Goal: Navigation & Orientation: Find specific page/section

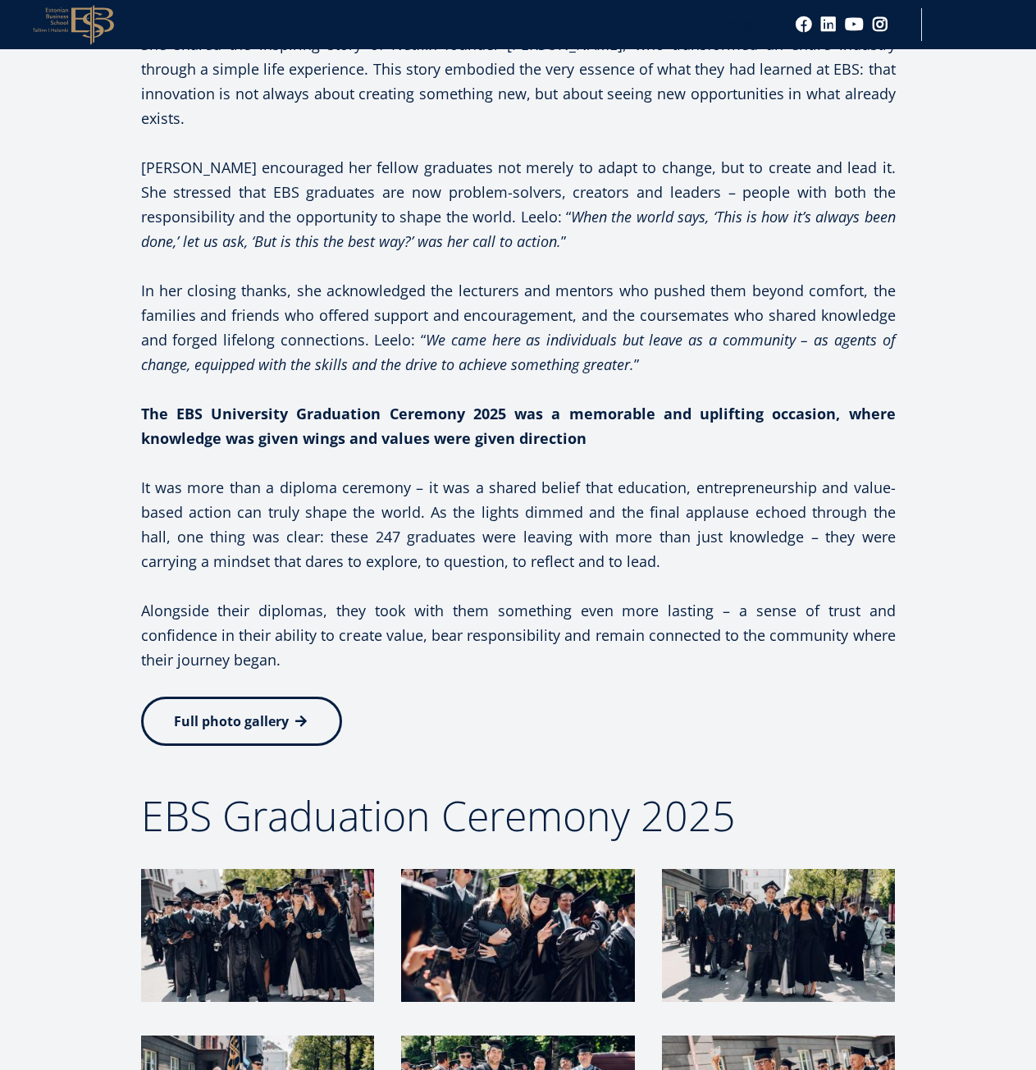
scroll to position [3118, 0]
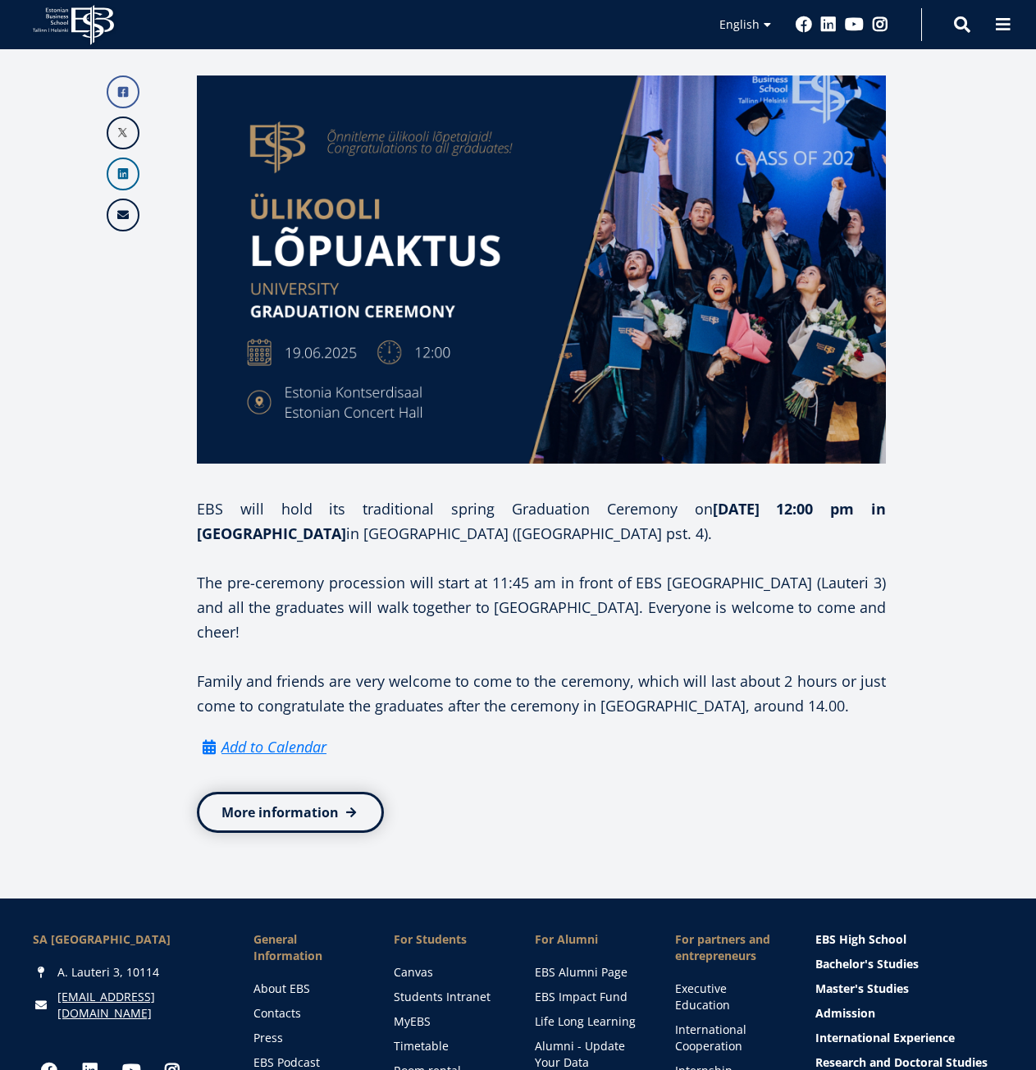
scroll to position [574, 0]
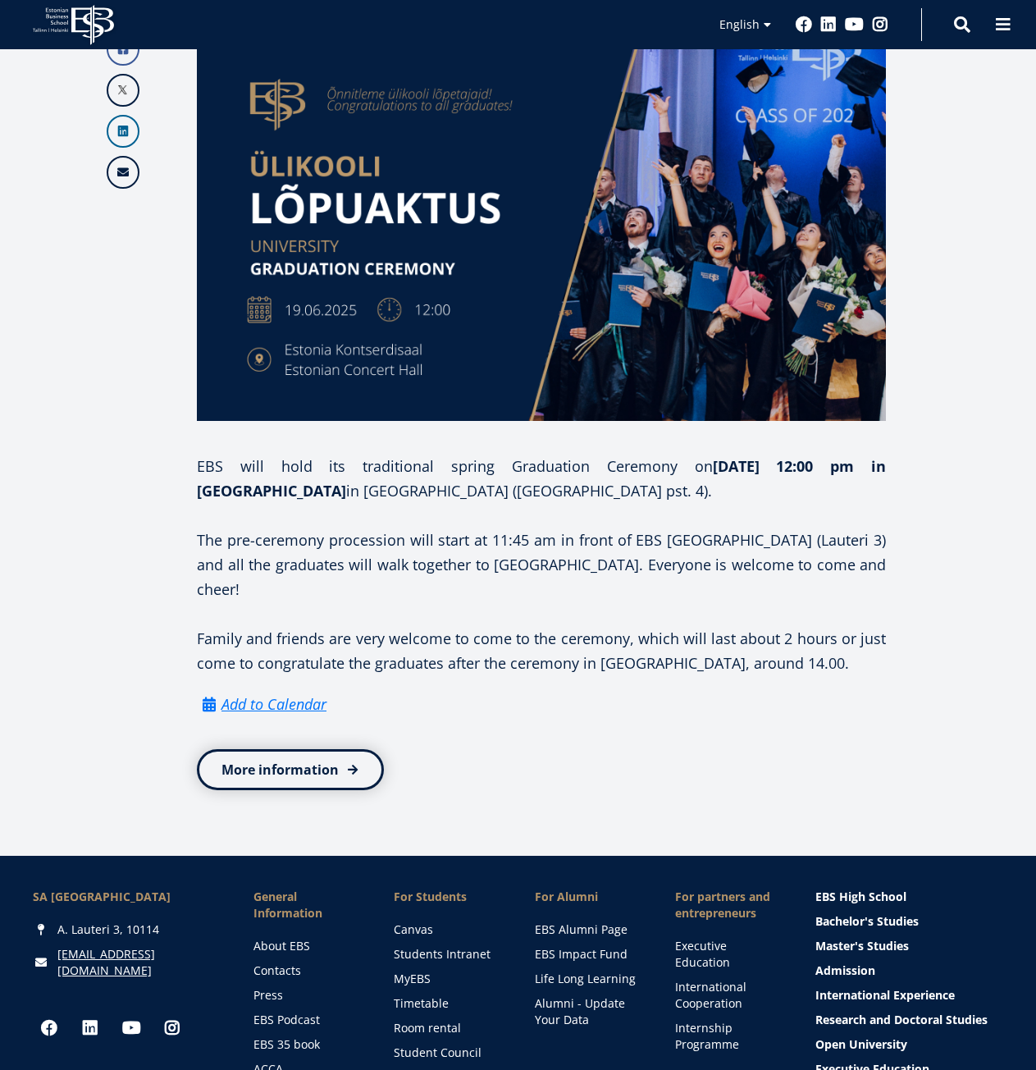
click at [304, 749] on link "More information" at bounding box center [290, 769] width 187 height 41
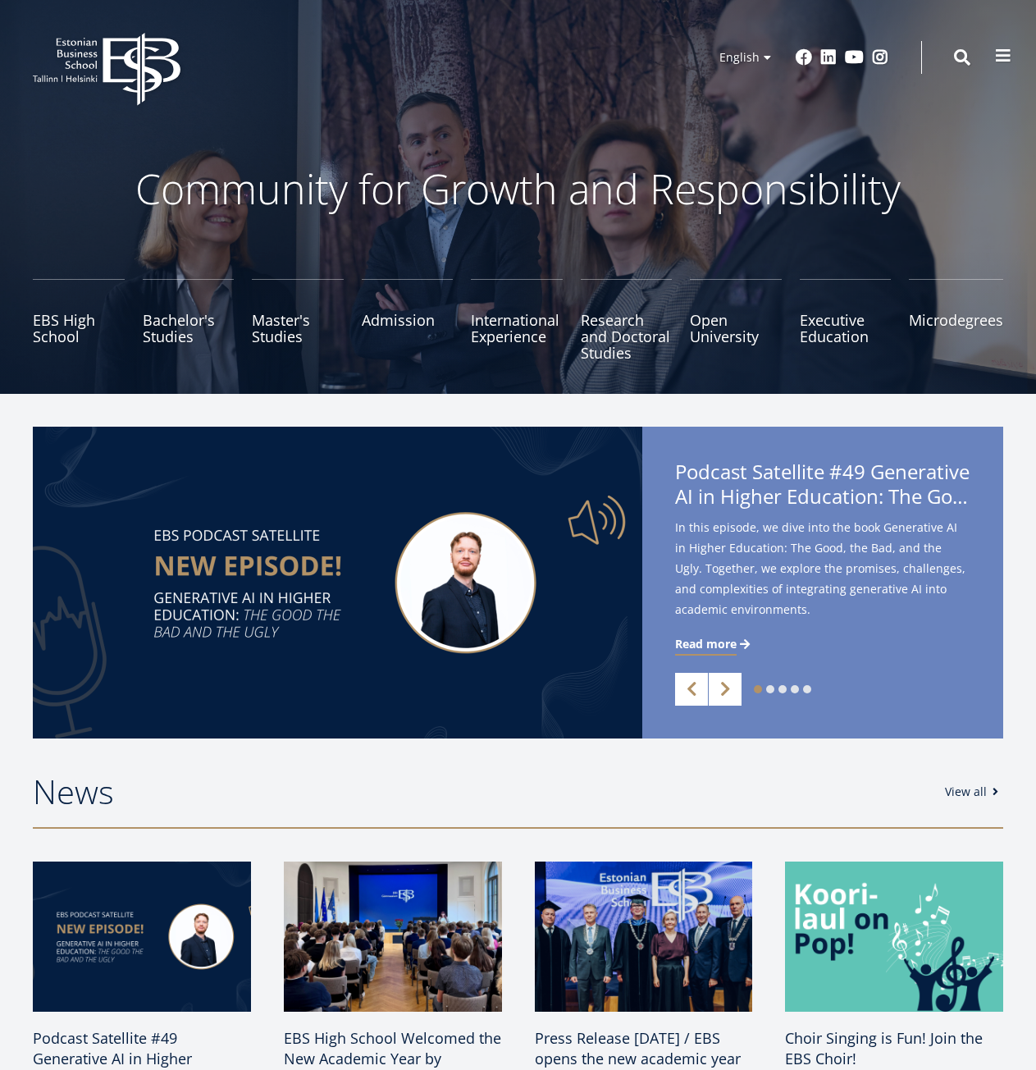
click at [1007, 55] on span at bounding box center [1003, 56] width 16 height 16
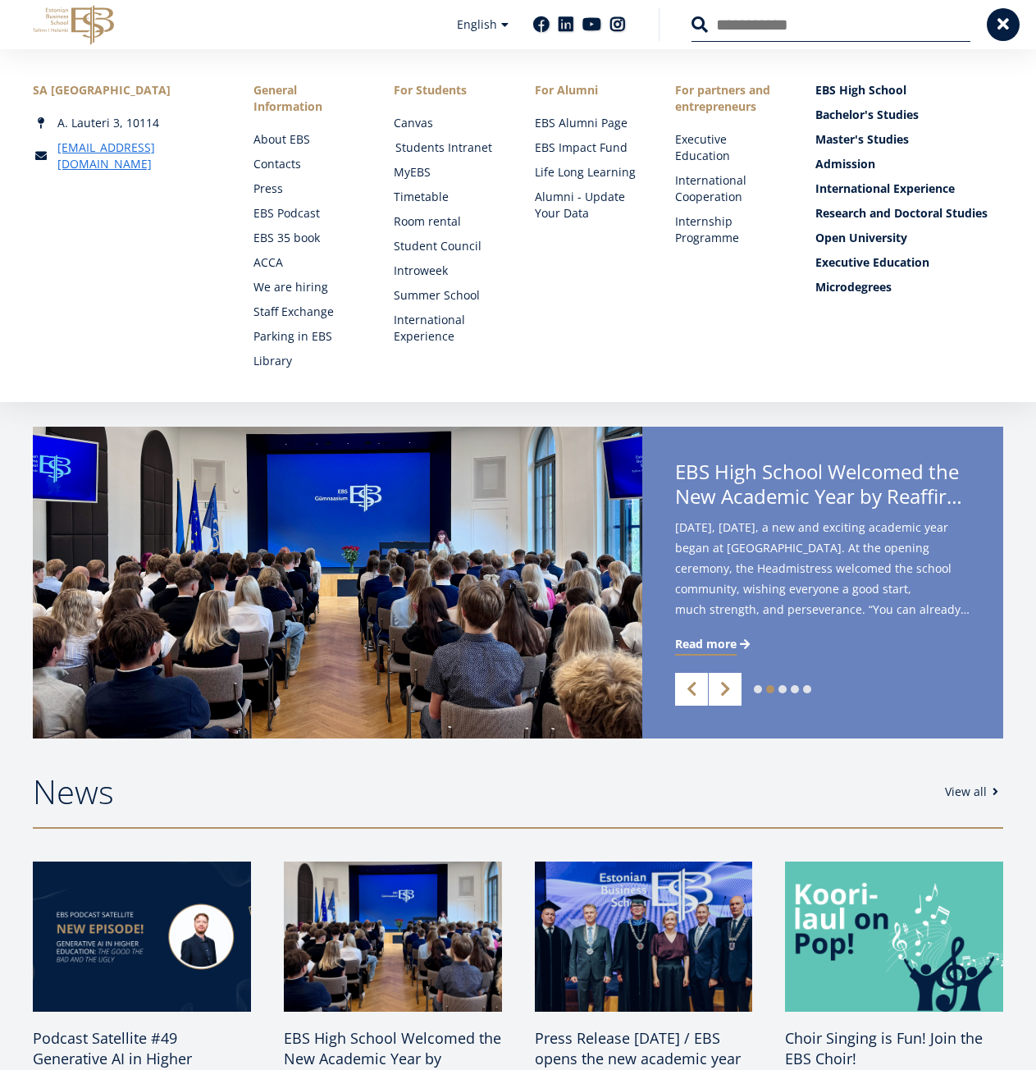
click at [423, 149] on link "Students Intranet" at bounding box center [450, 148] width 108 height 16
